Goal: Task Accomplishment & Management: Complete application form

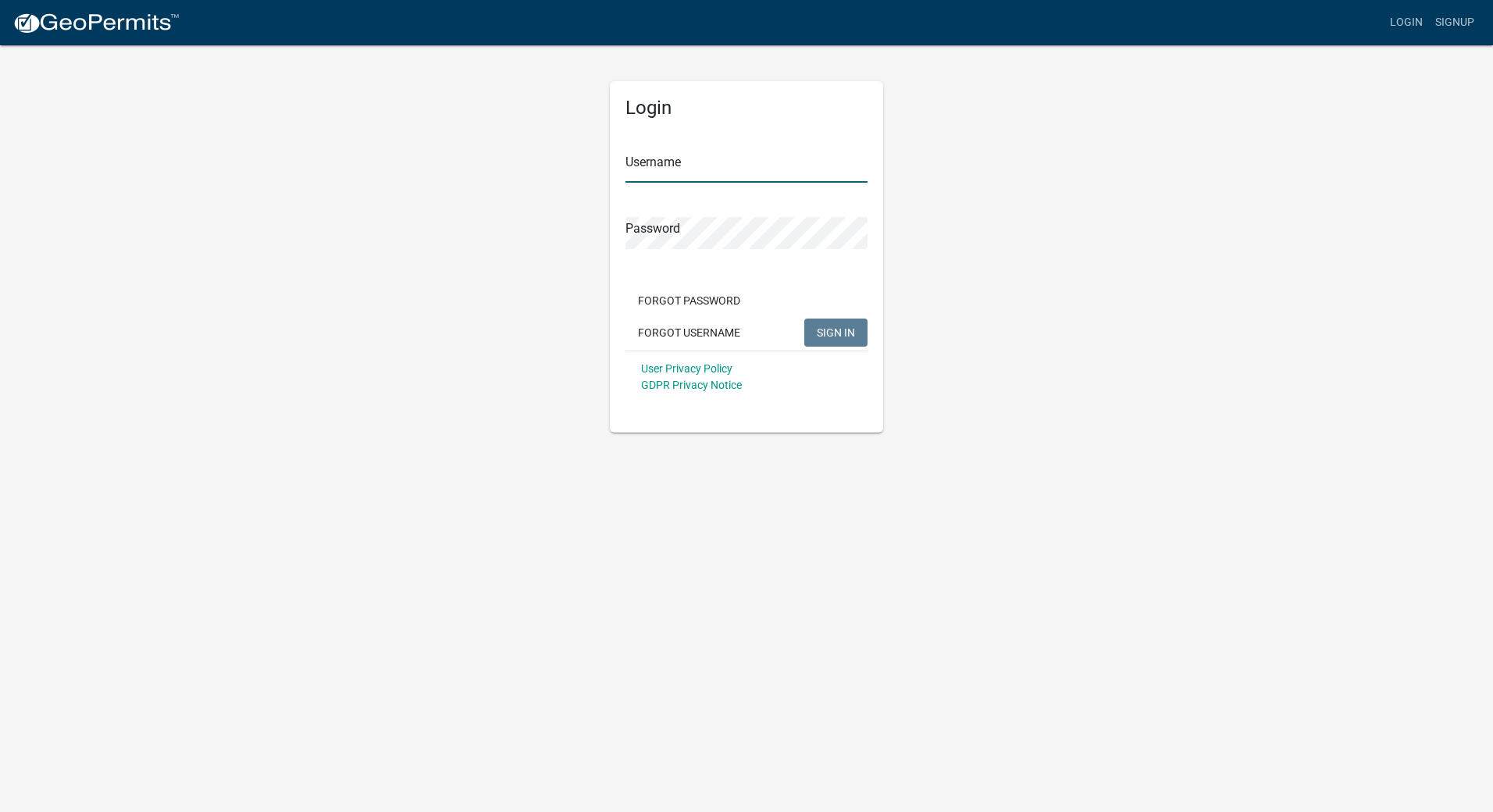
click at [710, 165] on input "Username" at bounding box center [746, 166] width 242 height 32
type input "CTScott"
click at [805, 319] on button "SIGN IN" at bounding box center [836, 333] width 64 height 28
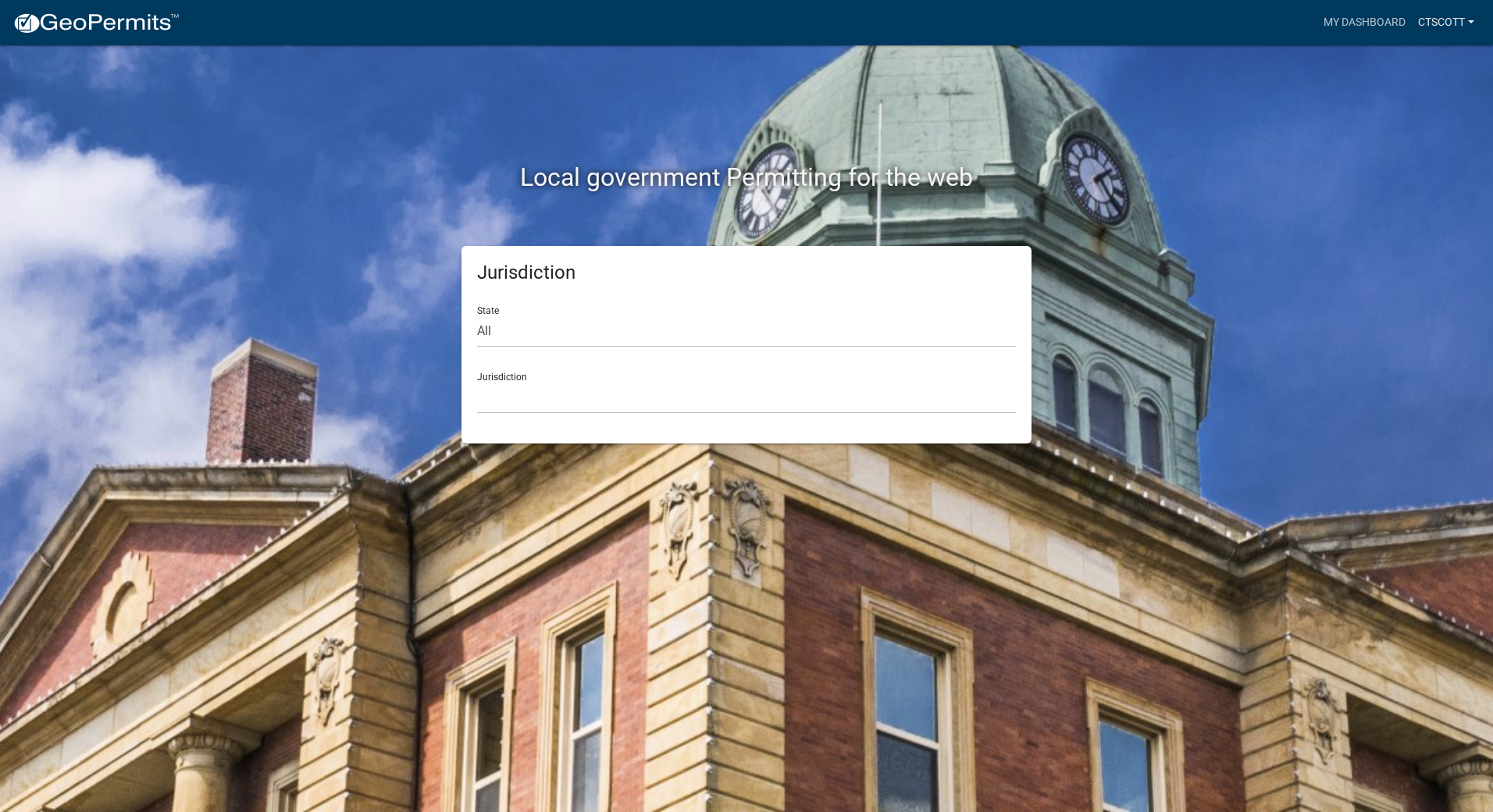
click at [1463, 16] on link "CTScott" at bounding box center [1447, 23] width 69 height 30
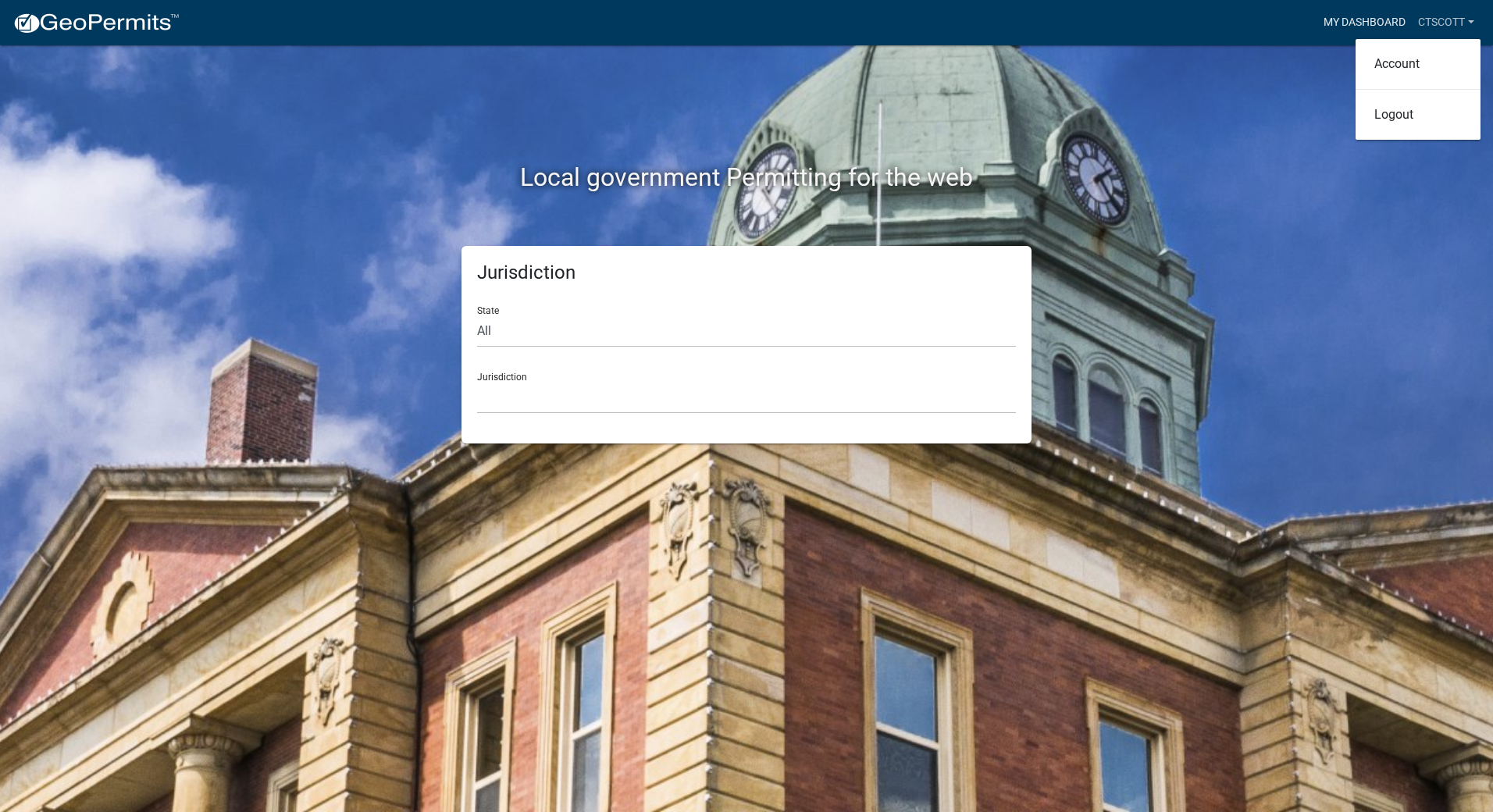
click at [1360, 15] on link "My Dashboard" at bounding box center [1365, 23] width 94 height 30
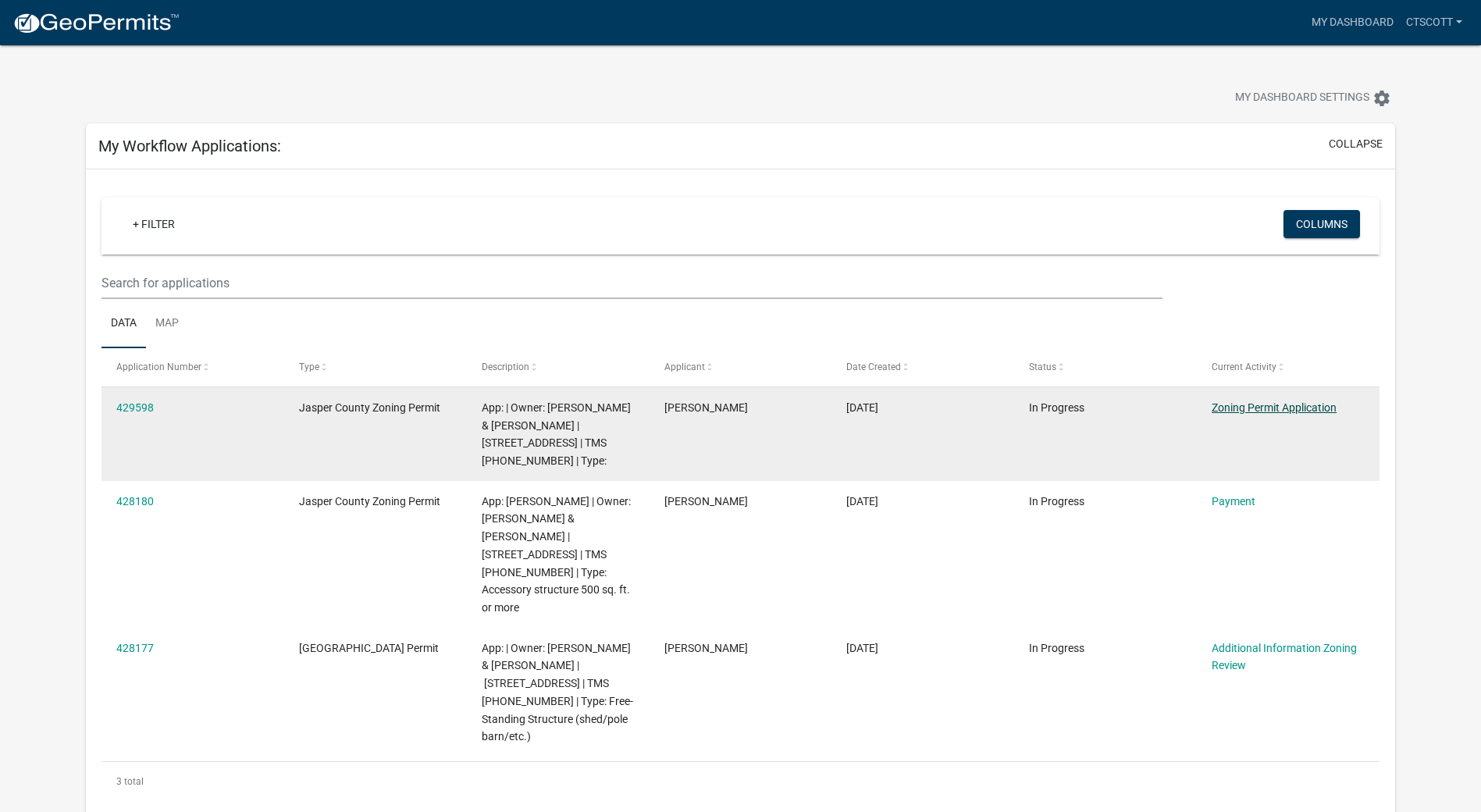
click at [1286, 409] on link "Zoning Permit Application" at bounding box center [1274, 407] width 125 height 13
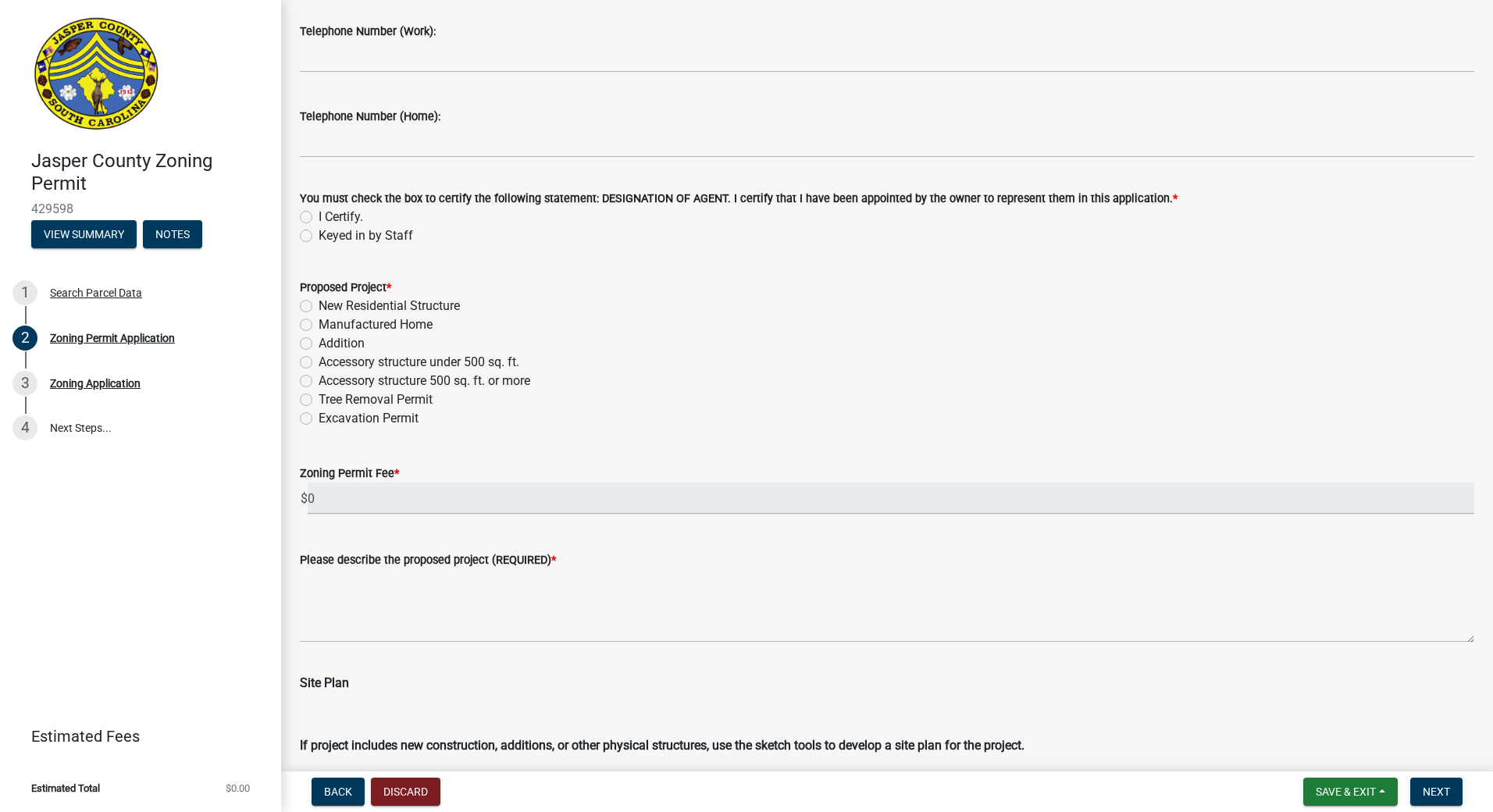
scroll to position [1629, 0]
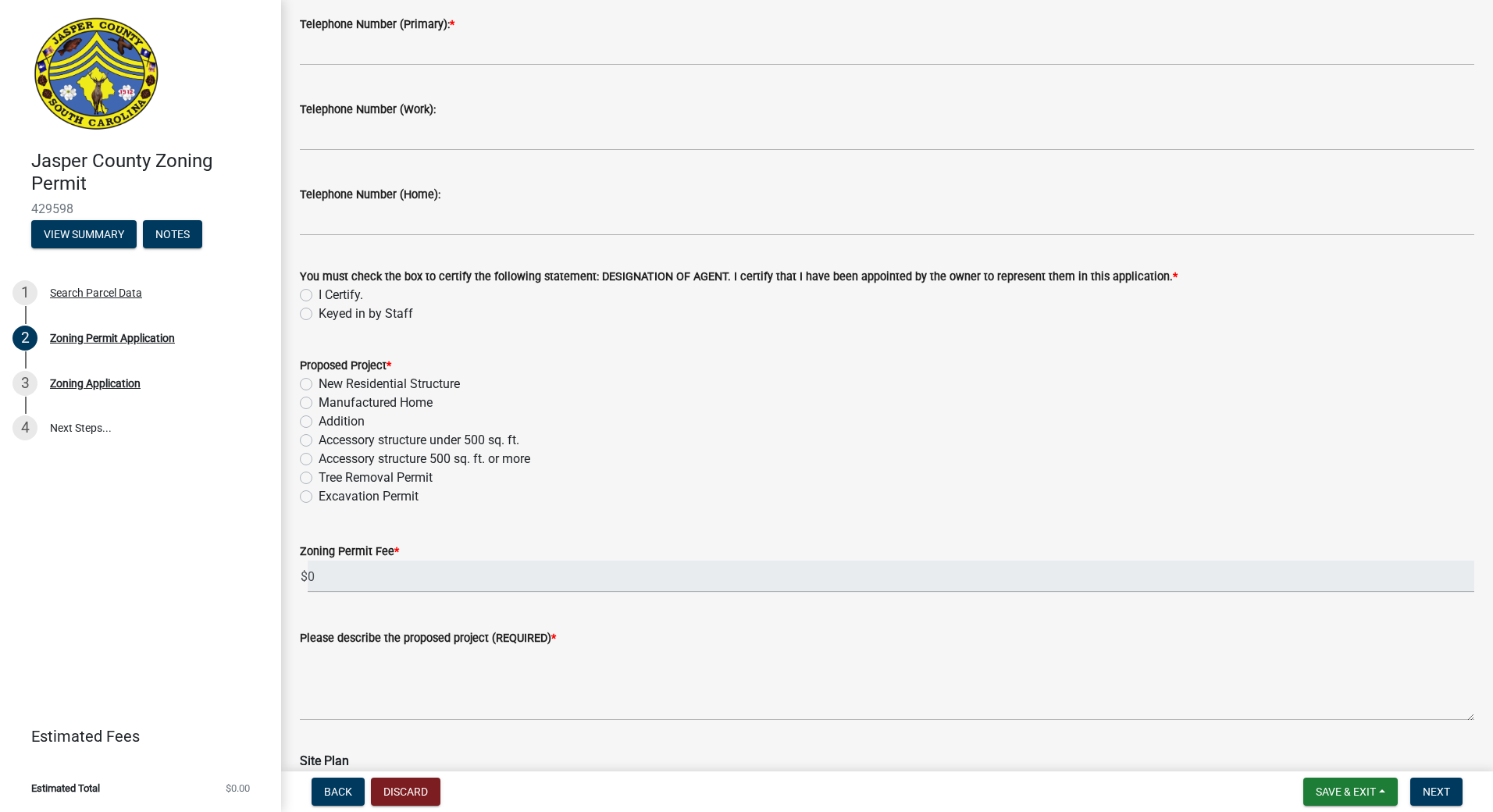
click at [319, 461] on label "Accessory structure 500 sq. ft. or more" at bounding box center [425, 459] width 212 height 19
click at [319, 460] on input "Accessory structure 500 sq. ft. or more" at bounding box center [323, 454] width 10 height 10
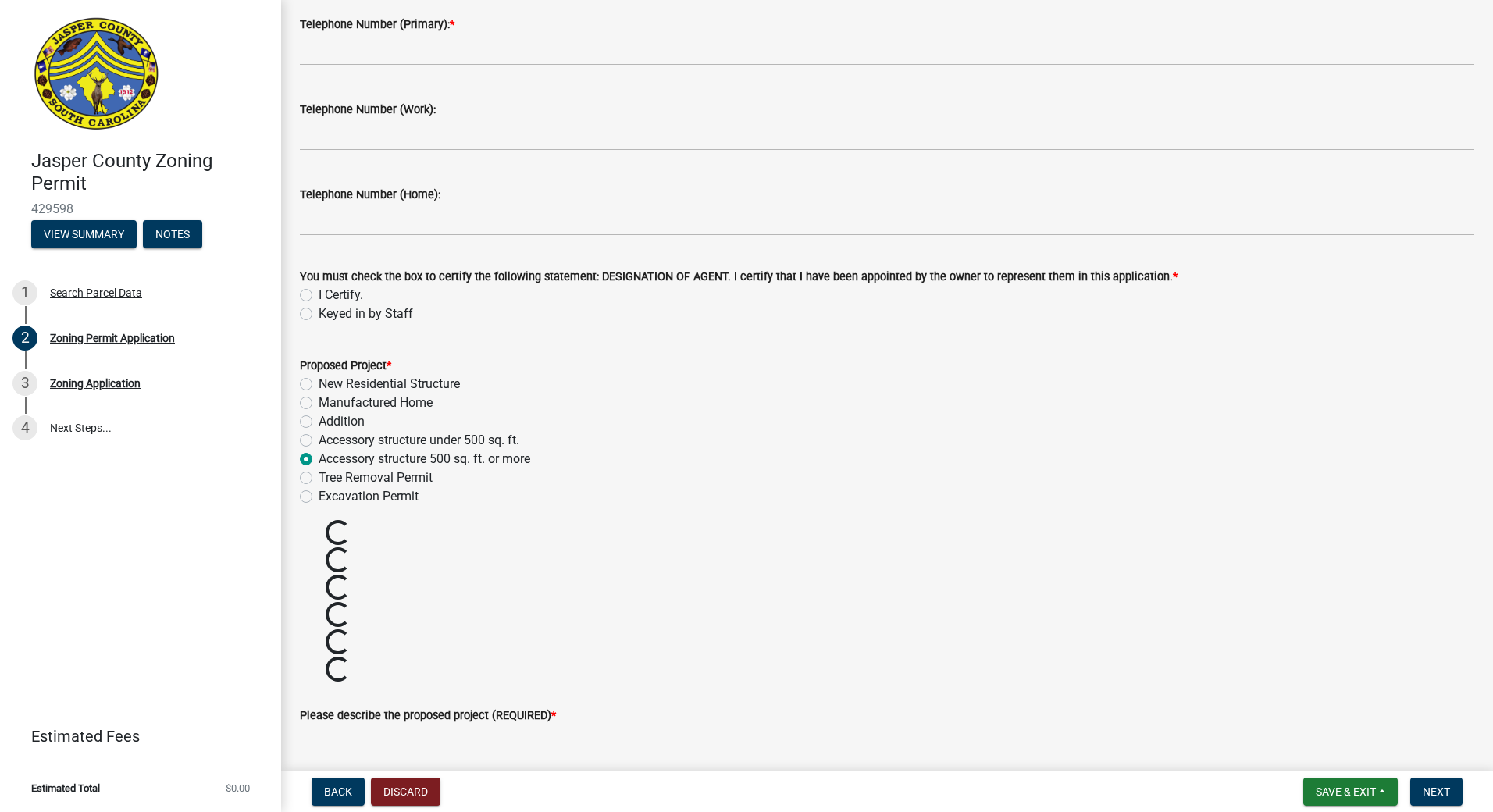
radio input "true"
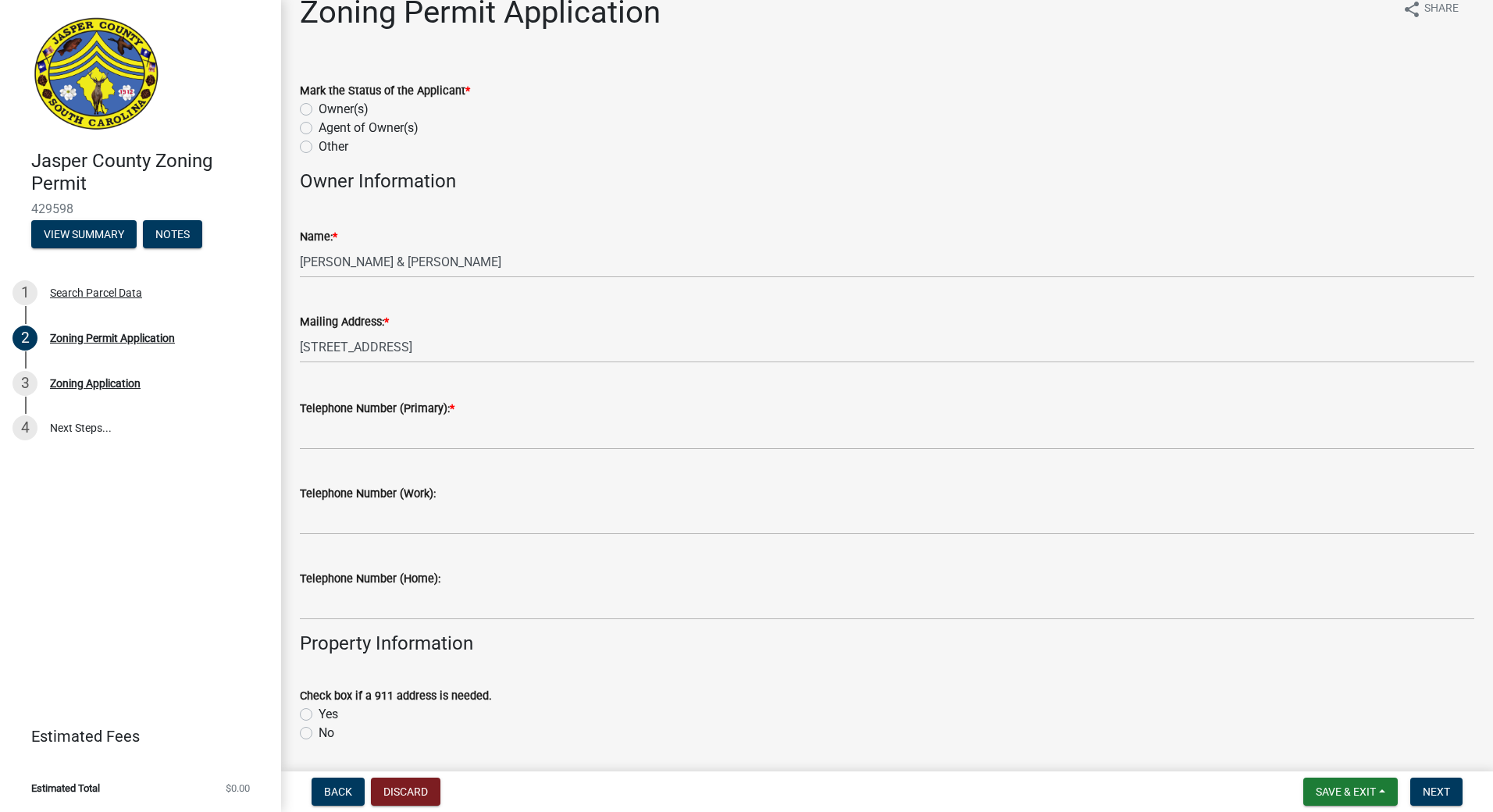
scroll to position [0, 0]
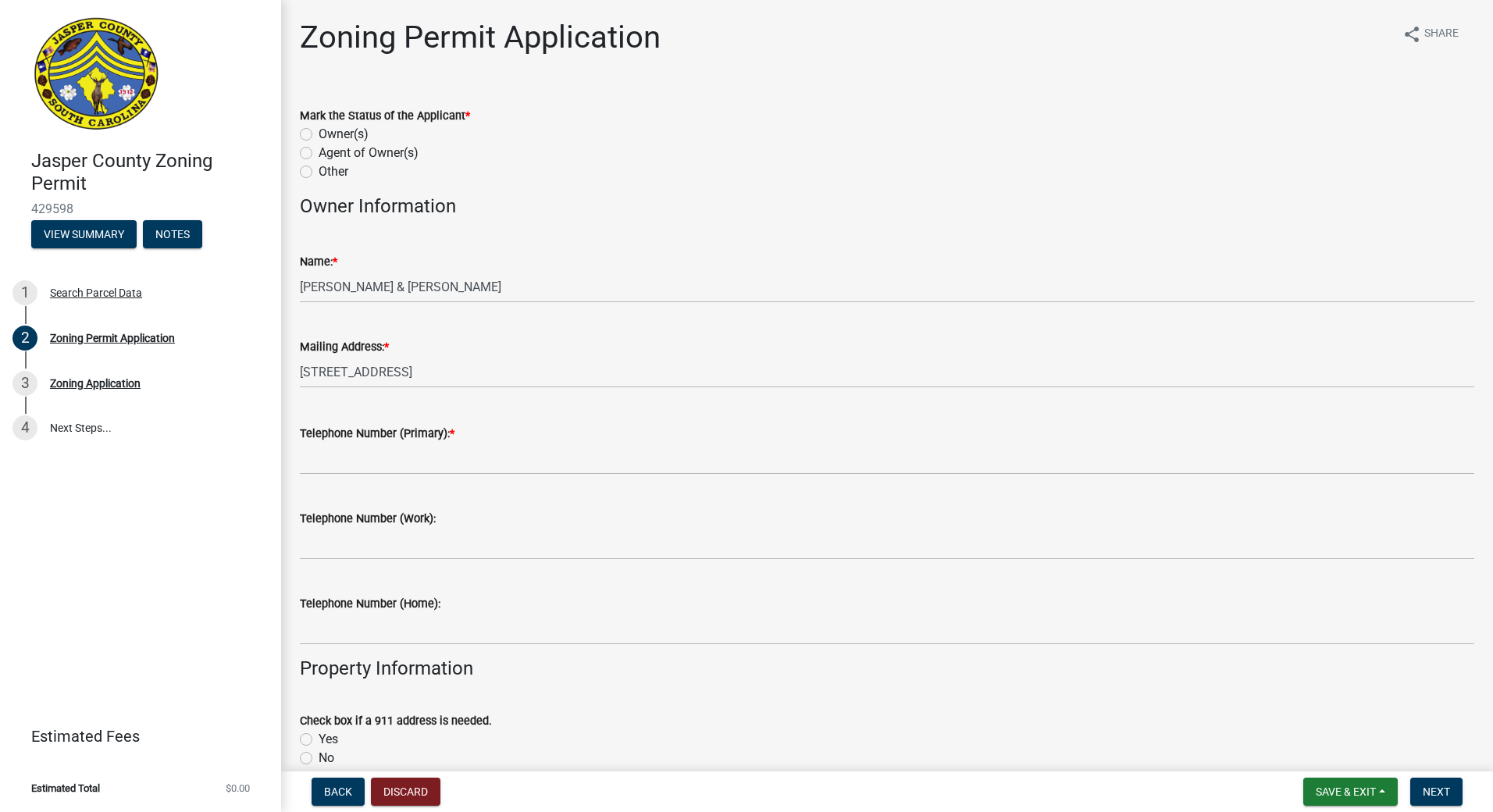
click at [319, 134] on label "Owner(s)" at bounding box center [344, 134] width 50 height 19
click at [319, 134] on input "Owner(s)" at bounding box center [323, 129] width 10 height 10
radio input "true"
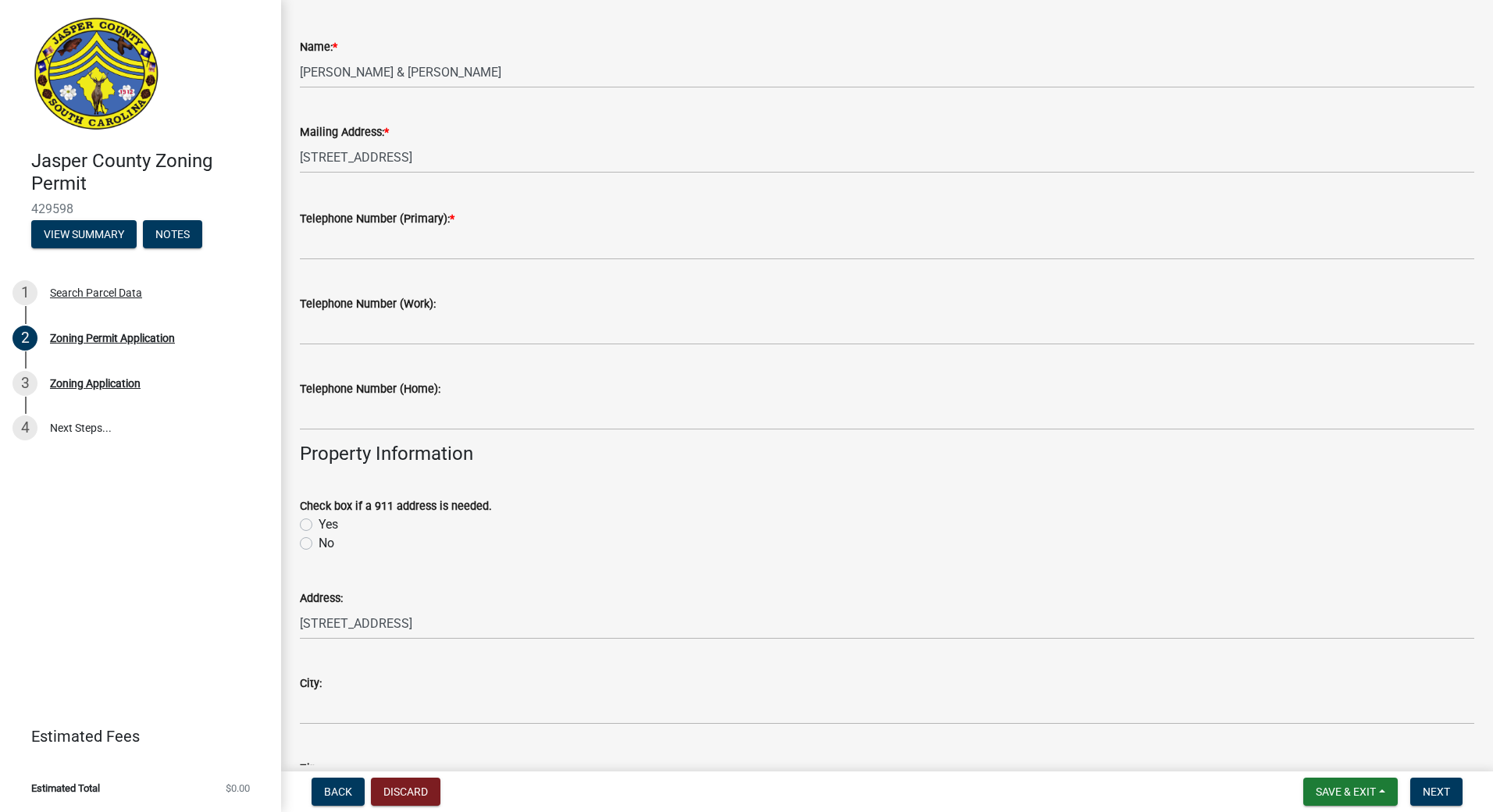
scroll to position [234, 0]
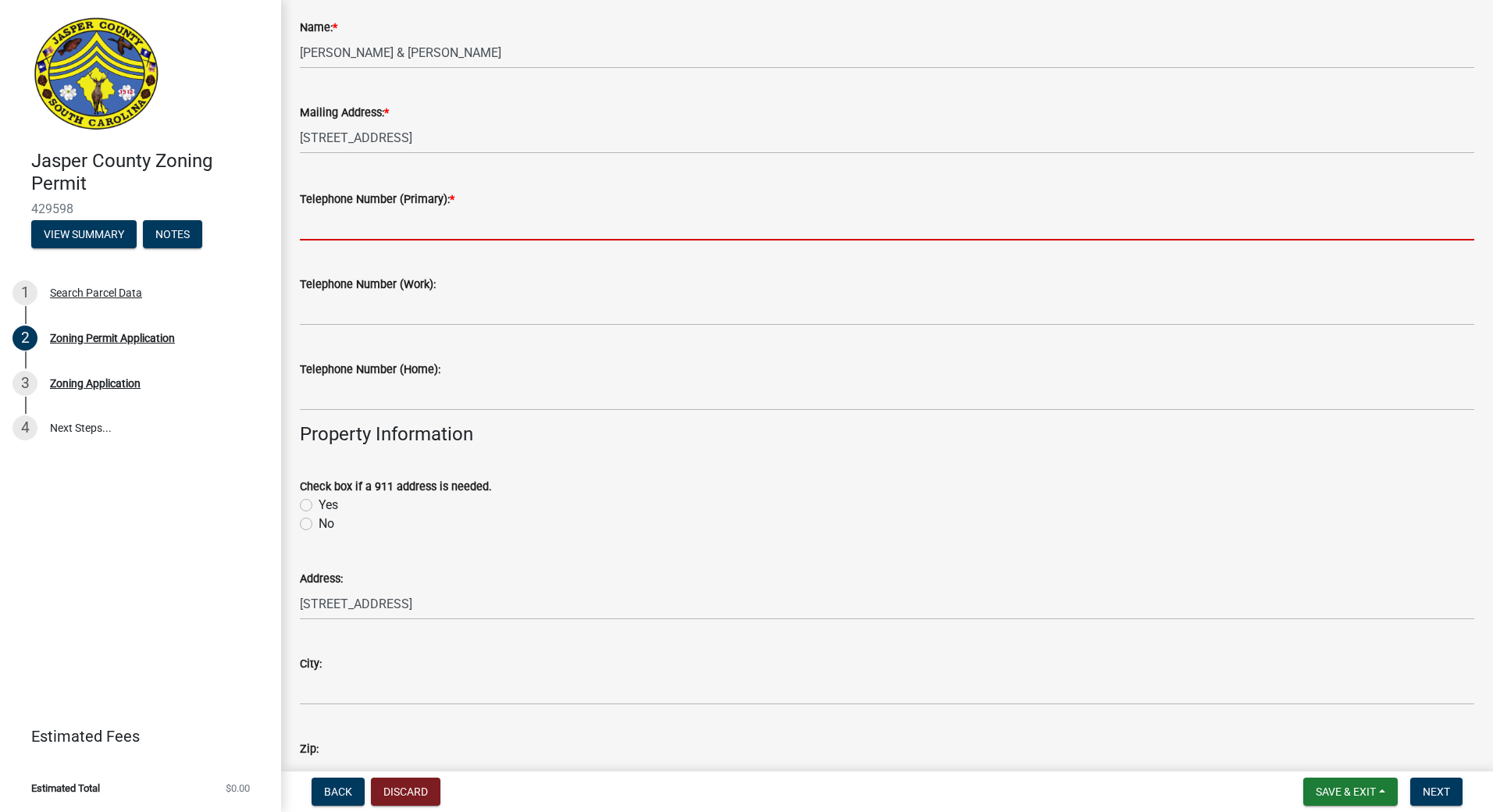
click at [422, 230] on input "Telephone Number (Primary): *" at bounding box center [887, 224] width 1174 height 32
type input "8432905048"
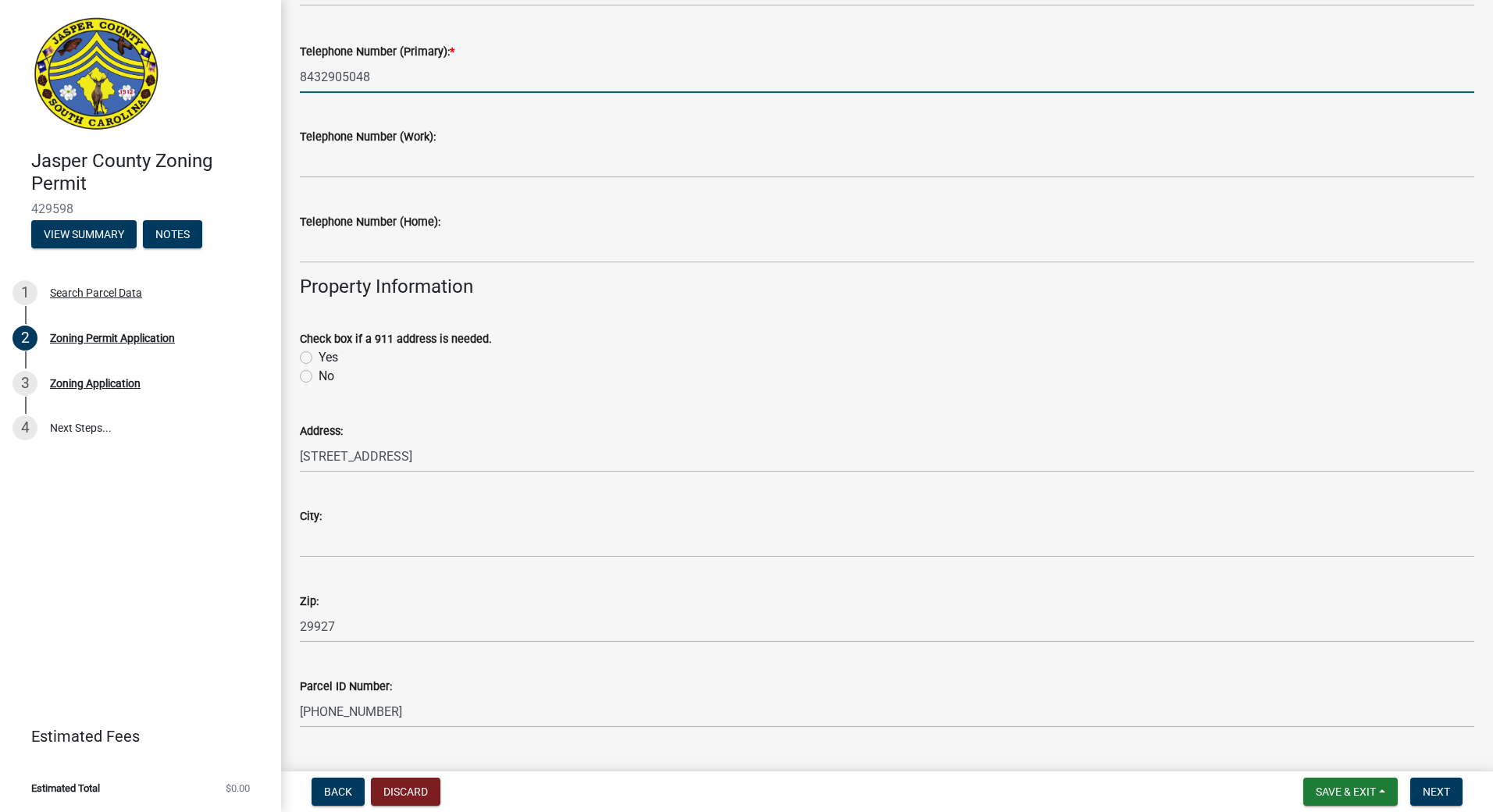
scroll to position [390, 0]
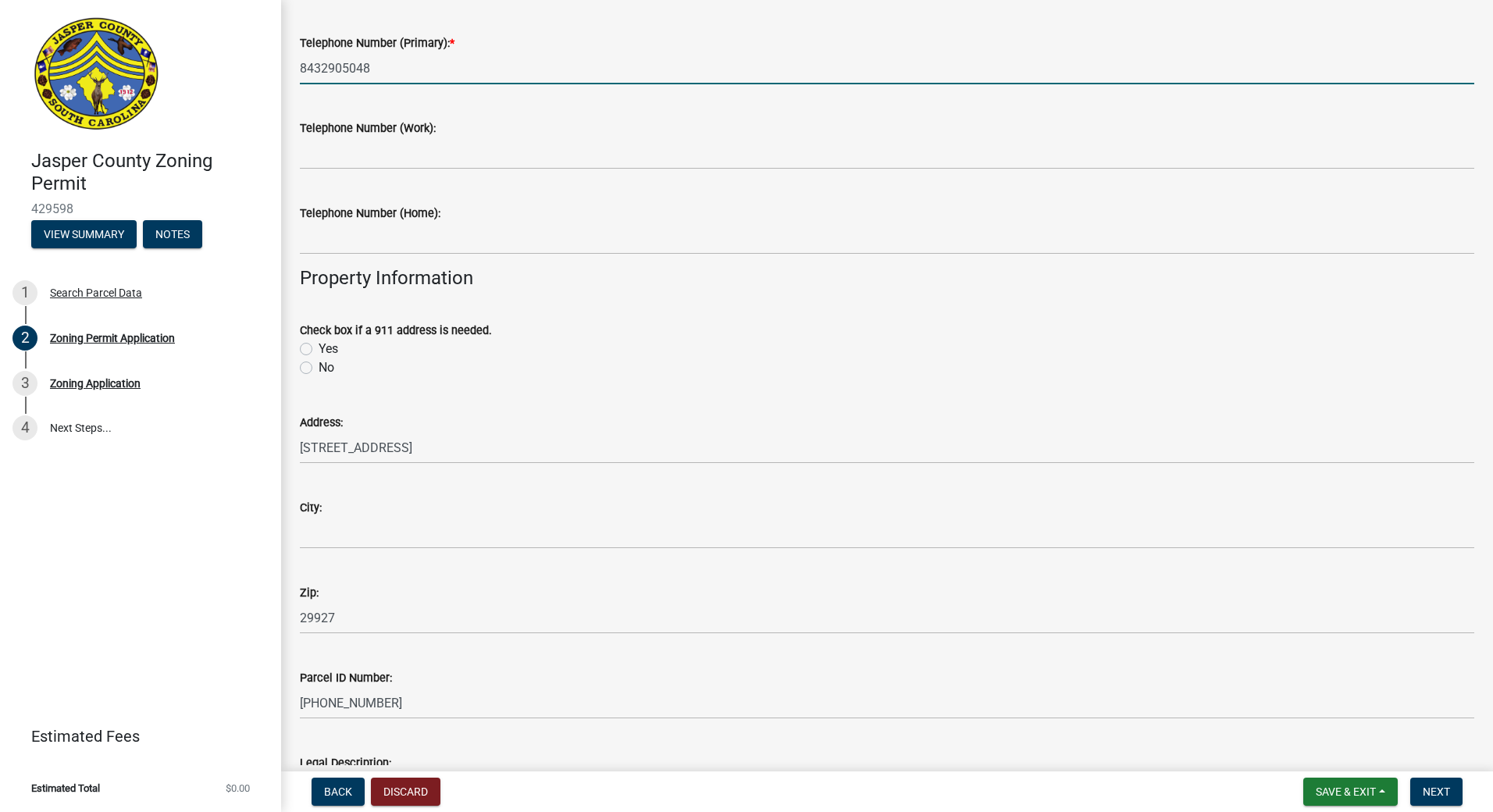
click at [319, 368] on label "No" at bounding box center [327, 368] width 16 height 19
click at [319, 368] on input "No" at bounding box center [323, 363] width 10 height 10
radio input "true"
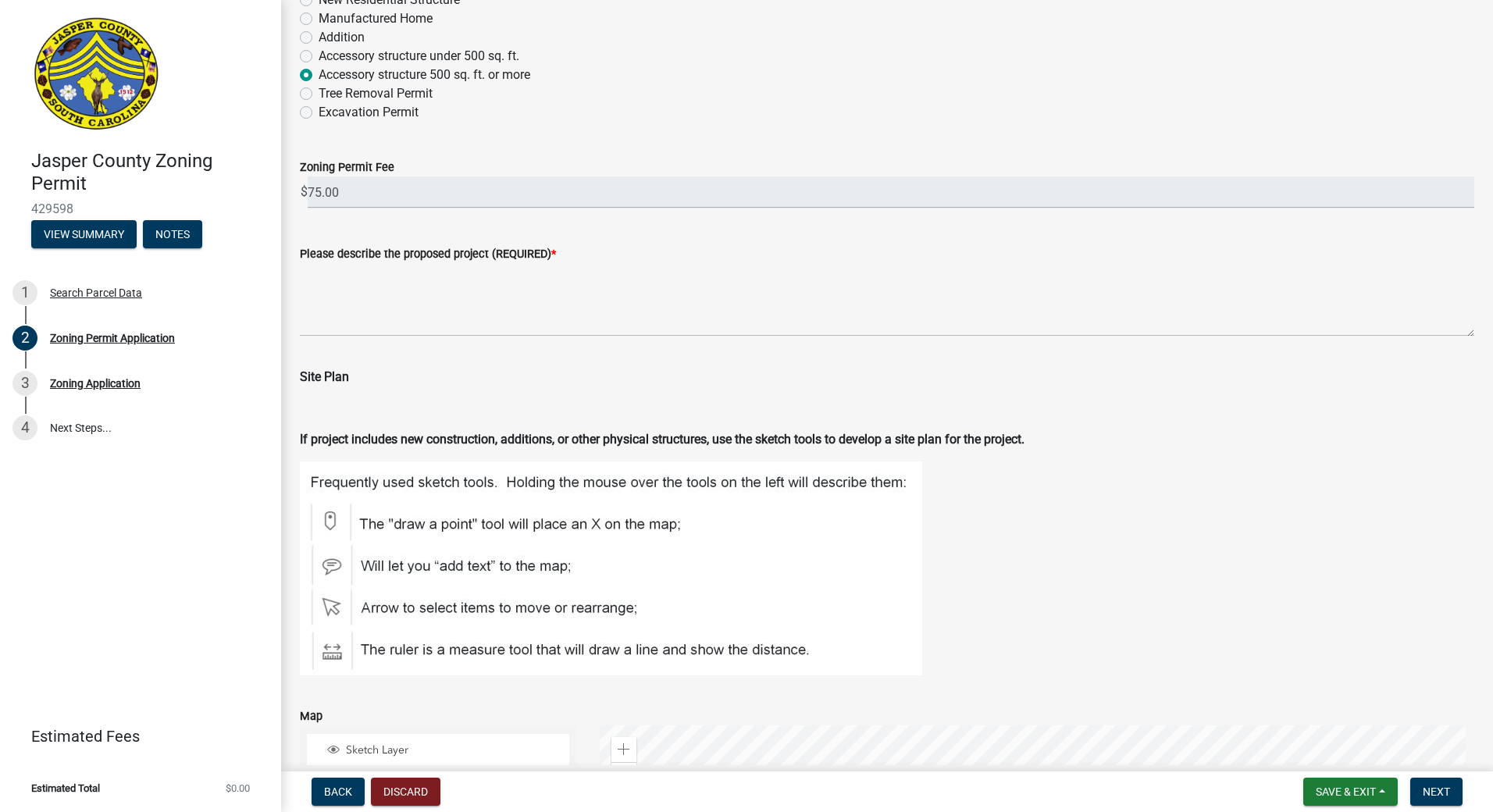
scroll to position [1483, 0]
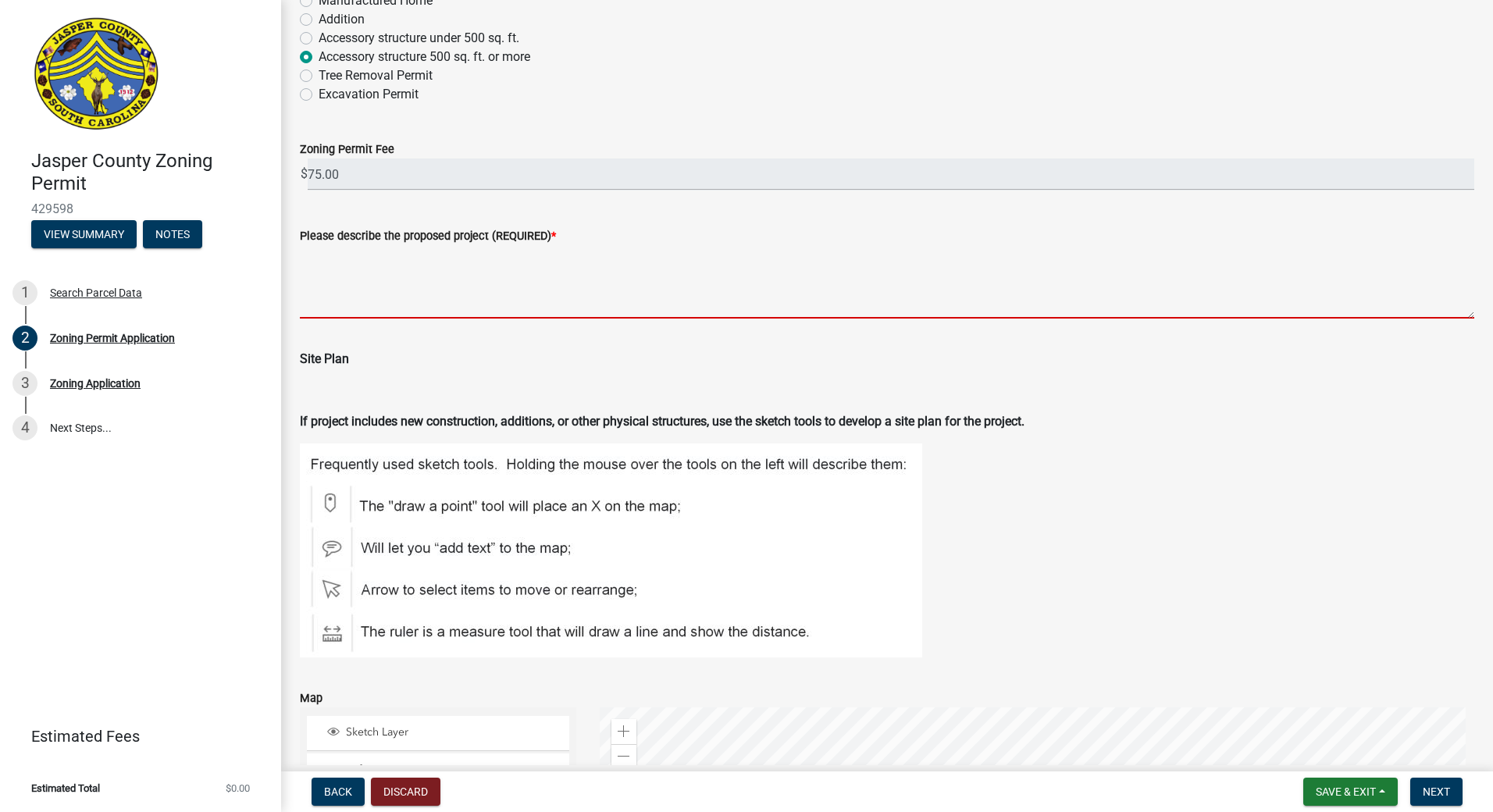
click at [402, 295] on textarea "Please describe the proposed project (REQUIRED) *" at bounding box center [887, 282] width 1174 height 74
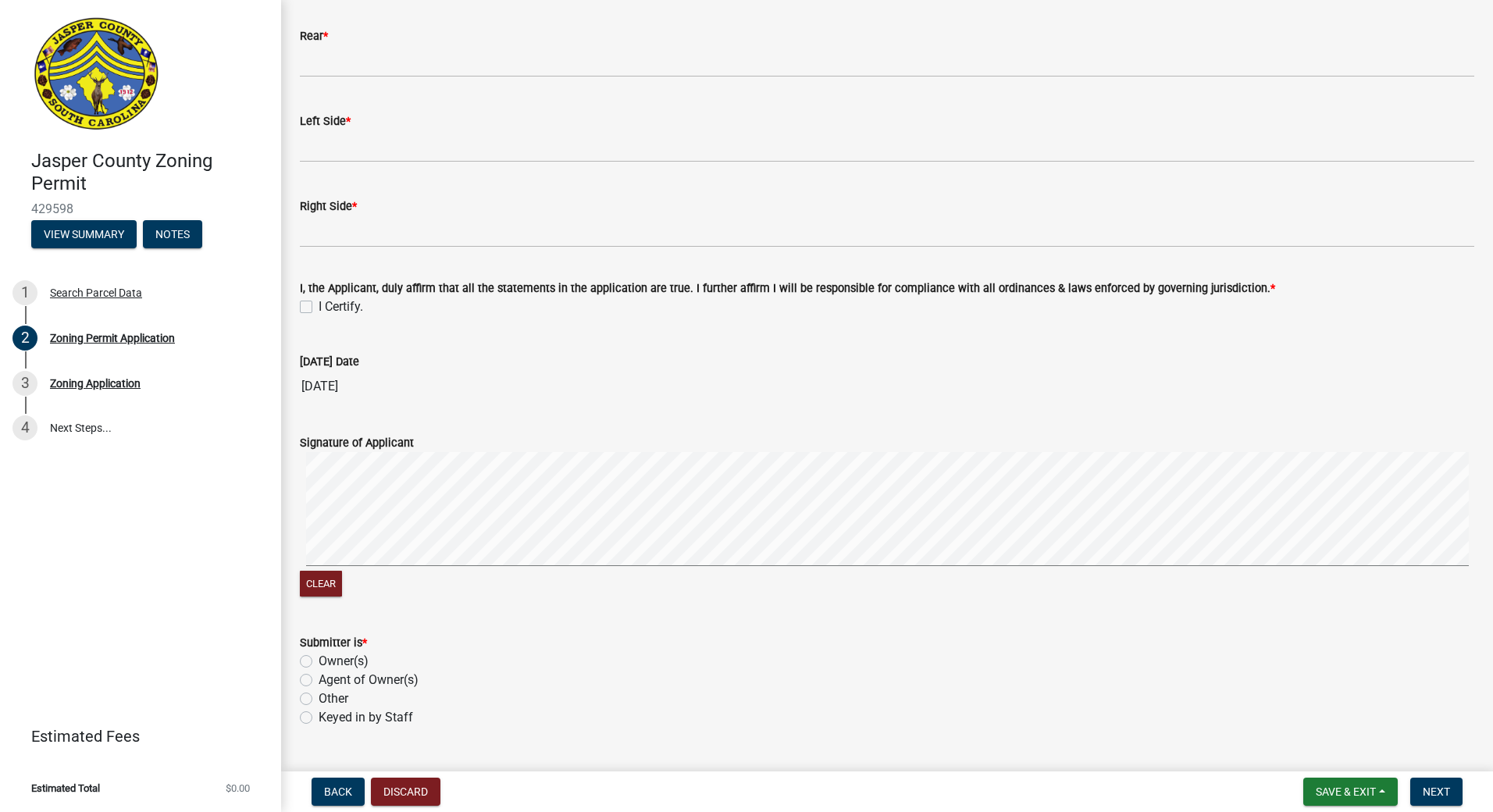
scroll to position [2886, 0]
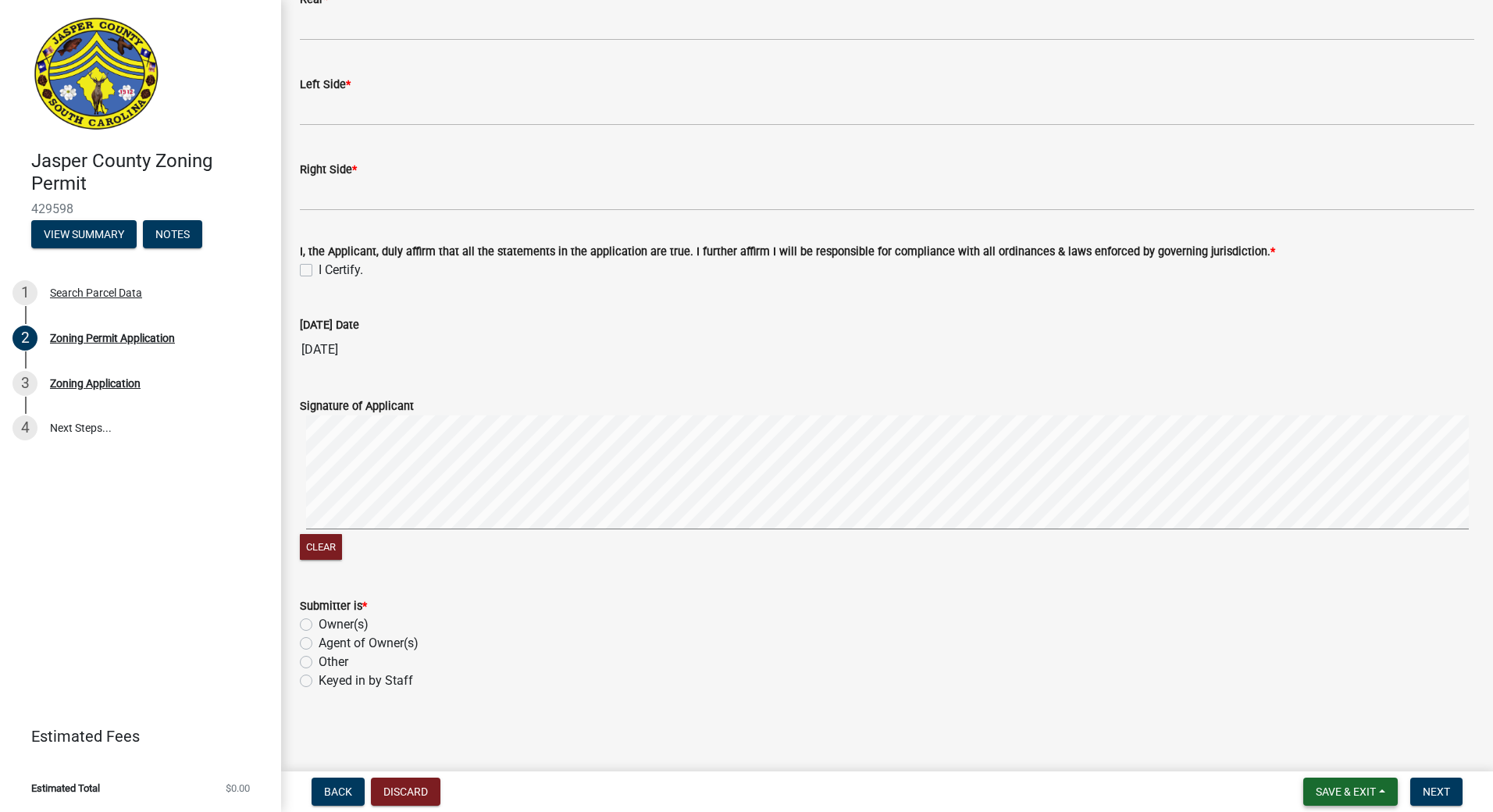
type textarea "For storage of farm equipment, tools and recreational items."
click at [1356, 798] on span "Save & Exit" at bounding box center [1346, 792] width 60 height 13
click at [1441, 792] on span "Next" at bounding box center [1436, 792] width 27 height 13
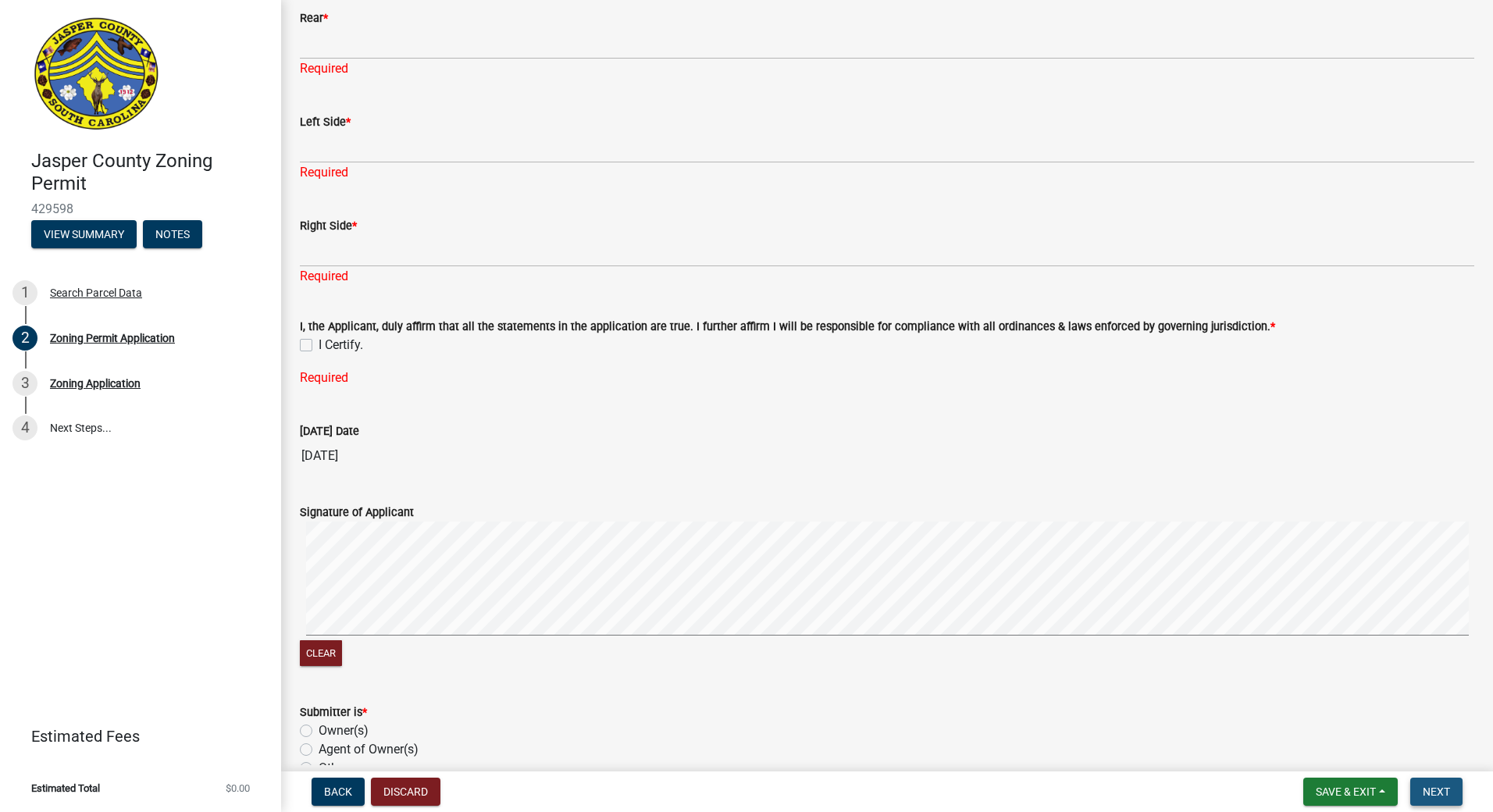
scroll to position [2904, 0]
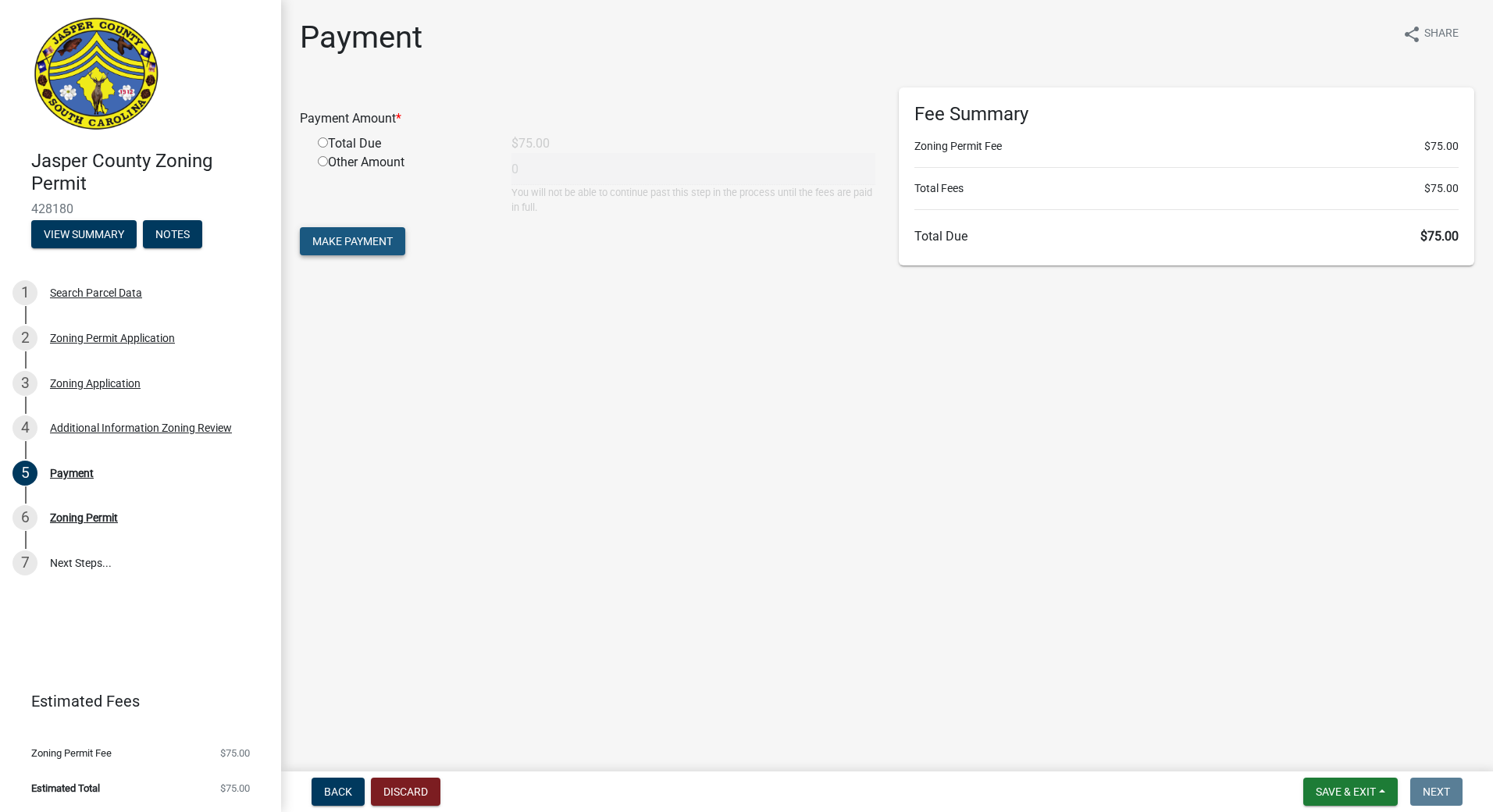
click at [352, 239] on span "Make Payment" at bounding box center [352, 241] width 80 height 13
click at [355, 257] on span "Make Payment" at bounding box center [352, 260] width 80 height 13
click at [354, 263] on span "Make Payment" at bounding box center [352, 260] width 80 height 13
click at [57, 479] on div "Payment" at bounding box center [72, 473] width 44 height 11
click at [82, 477] on div "Payment" at bounding box center [72, 473] width 44 height 11
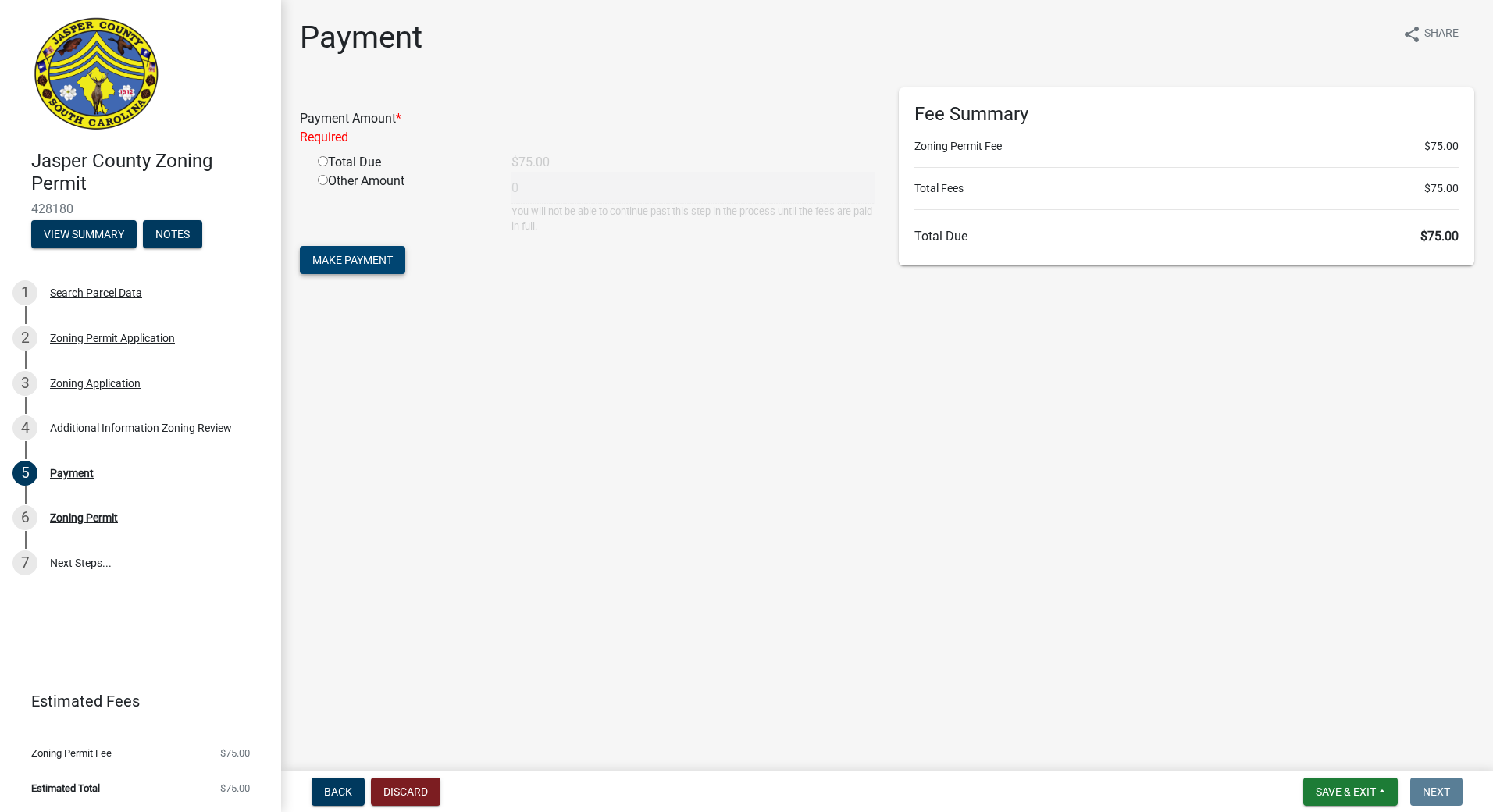
click at [349, 260] on span "Make Payment" at bounding box center [352, 260] width 80 height 13
click at [349, 260] on span "Make Payment" at bounding box center [352, 260] width 80 height 13
drag, startPoint x: 349, startPoint y: 260, endPoint x: 336, endPoint y: 265, distance: 13.9
click at [346, 260] on span "Make Payment" at bounding box center [352, 260] width 80 height 13
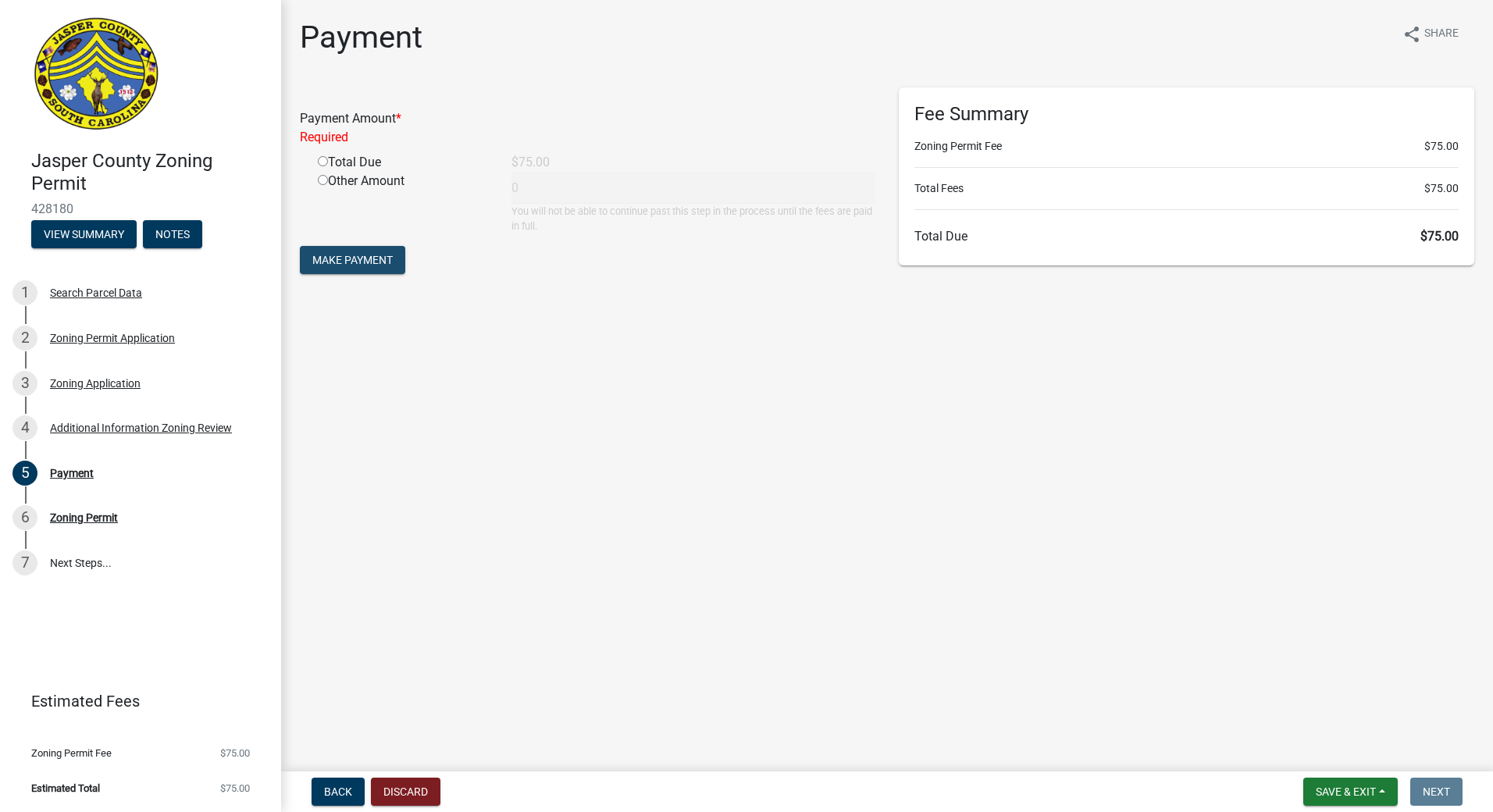
drag, startPoint x: 406, startPoint y: 428, endPoint x: 462, endPoint y: 450, distance: 60.2
click at [437, 441] on main "Payment share Share Payment Amount * Required Total Due $75.00 Other Amount 0 Y…" at bounding box center [887, 382] width 1212 height 765
click at [323, 159] on input "radio" at bounding box center [323, 161] width 10 height 10
radio input "true"
type input "75"
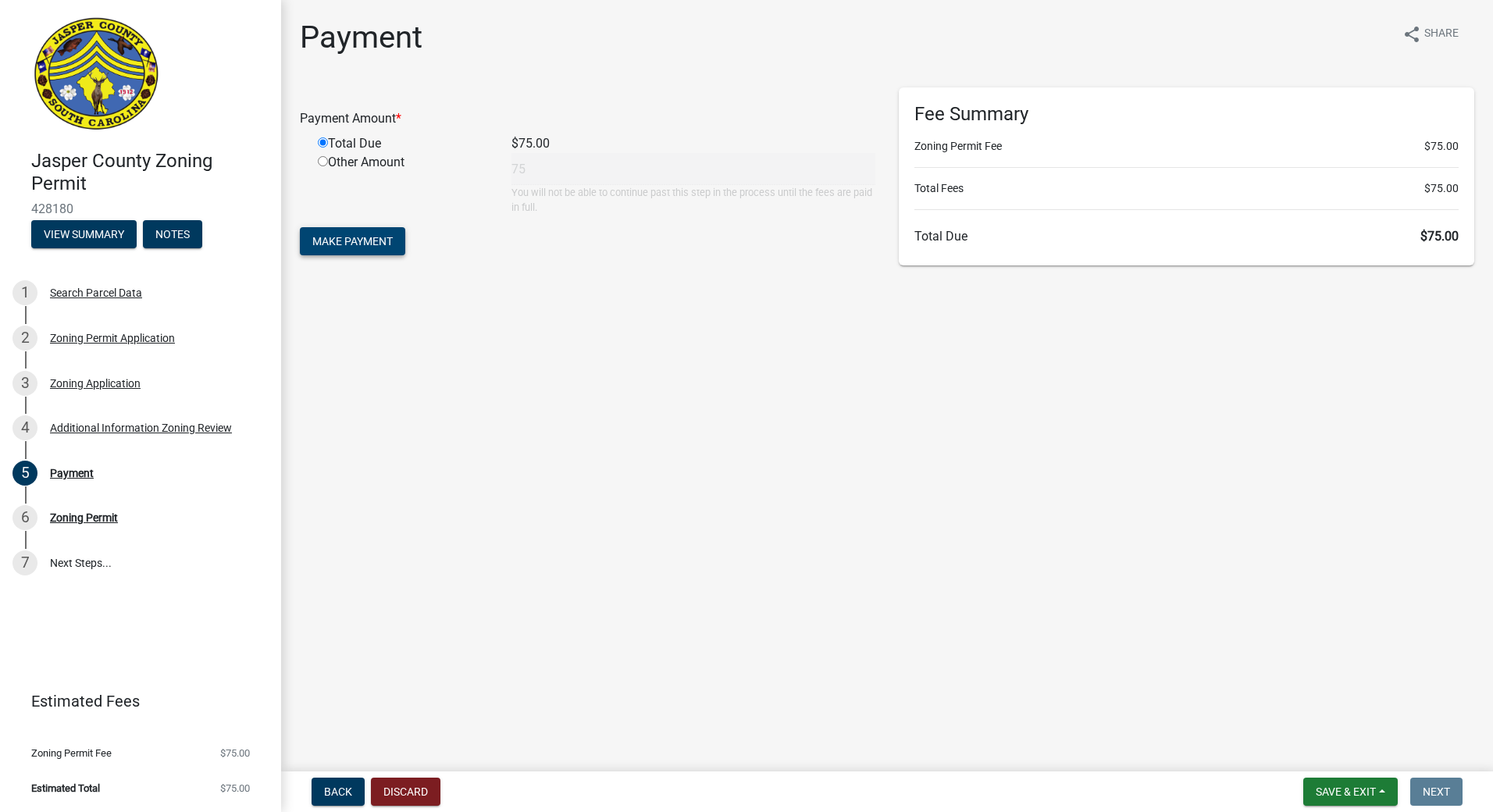
click at [352, 244] on span "Make Payment" at bounding box center [352, 241] width 80 height 13
